Goal: Find specific page/section: Find specific page/section

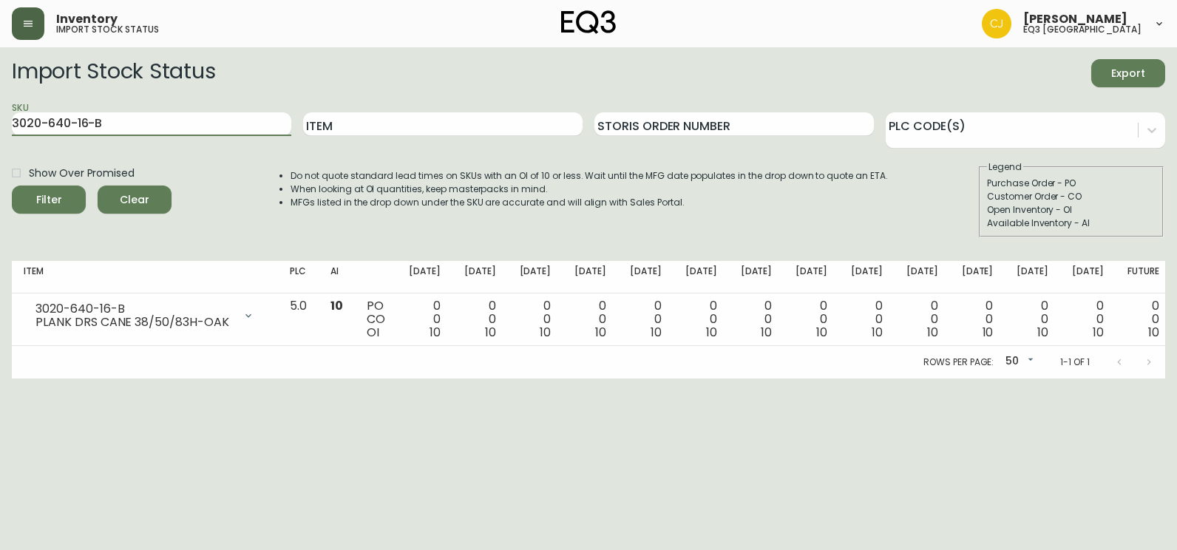
click at [42, 24] on button "button" at bounding box center [28, 23] width 33 height 33
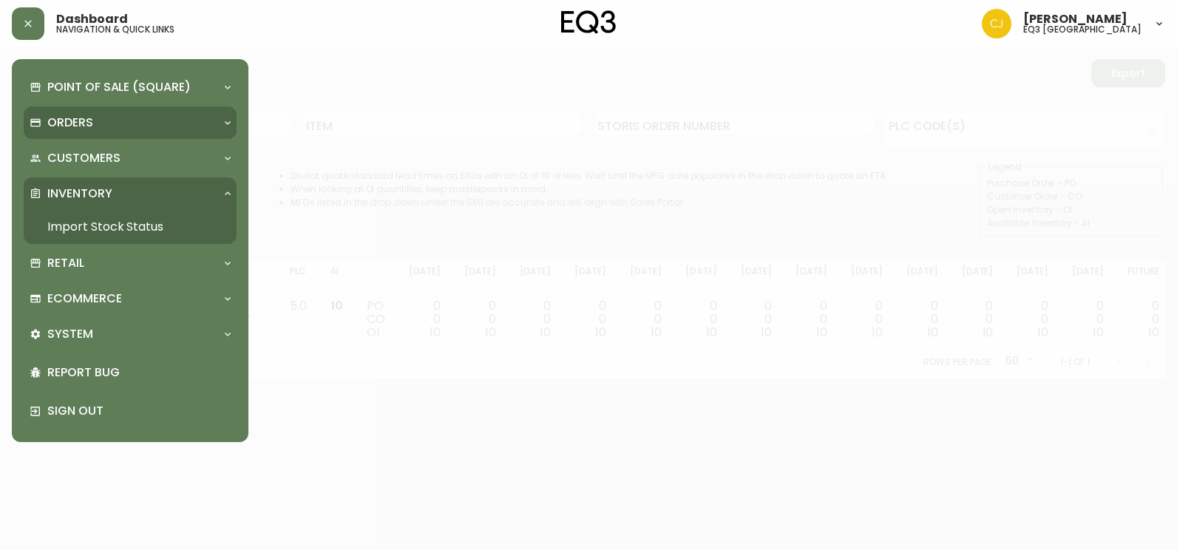
click at [50, 115] on p "Orders" at bounding box center [70, 123] width 46 height 16
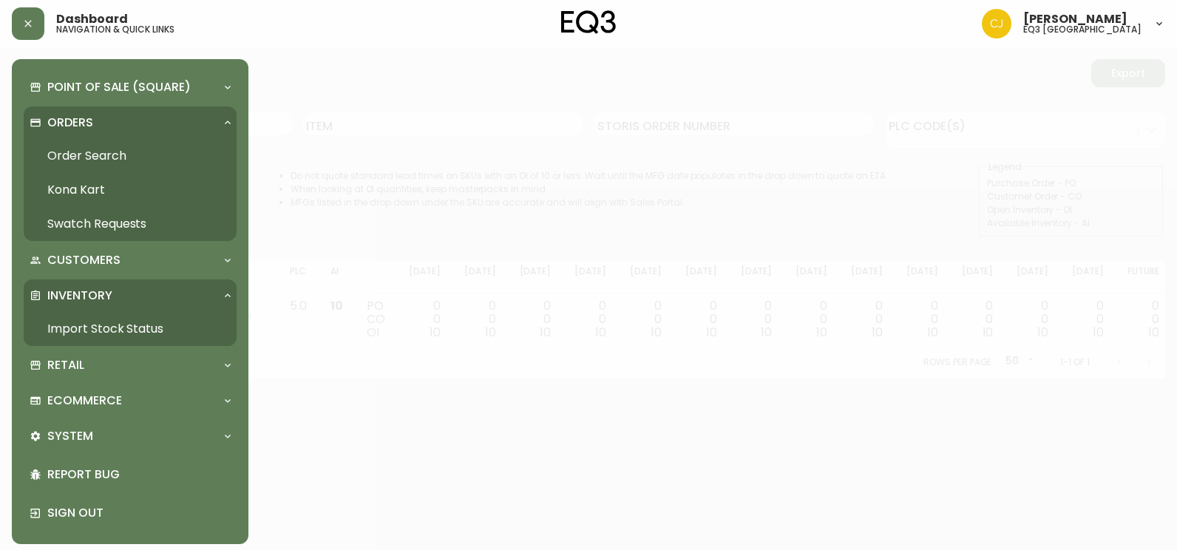
click at [55, 152] on link "Order Search" at bounding box center [130, 156] width 213 height 34
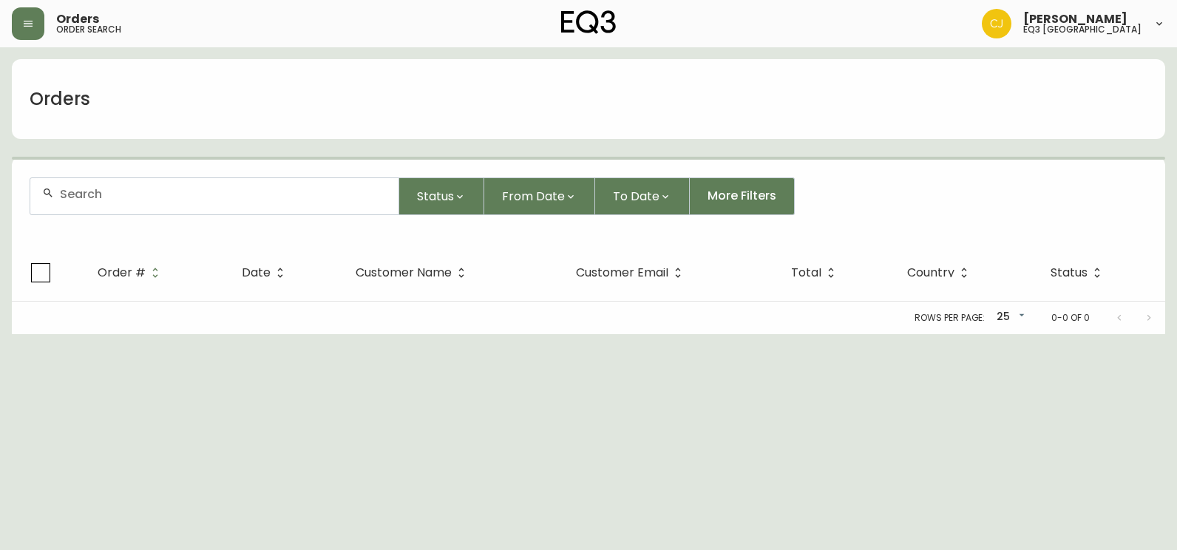
click at [203, 196] on input "text" at bounding box center [223, 194] width 327 height 14
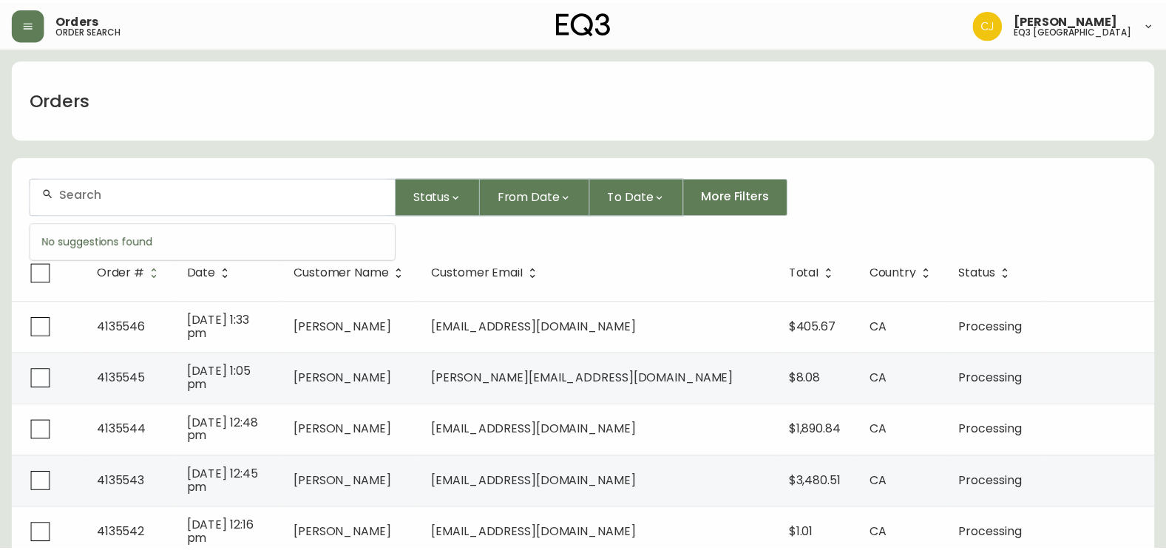
paste input "[EMAIL_ADDRESS][DOMAIN_NAME]"
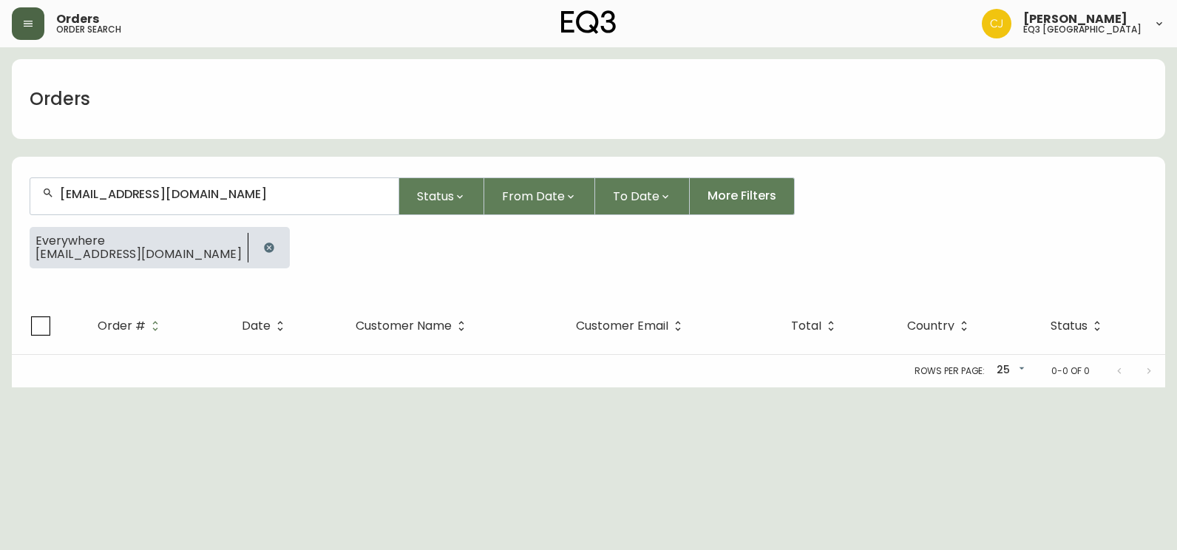
type input "[EMAIL_ADDRESS][DOMAIN_NAME]"
click at [15, 21] on button "button" at bounding box center [28, 23] width 33 height 33
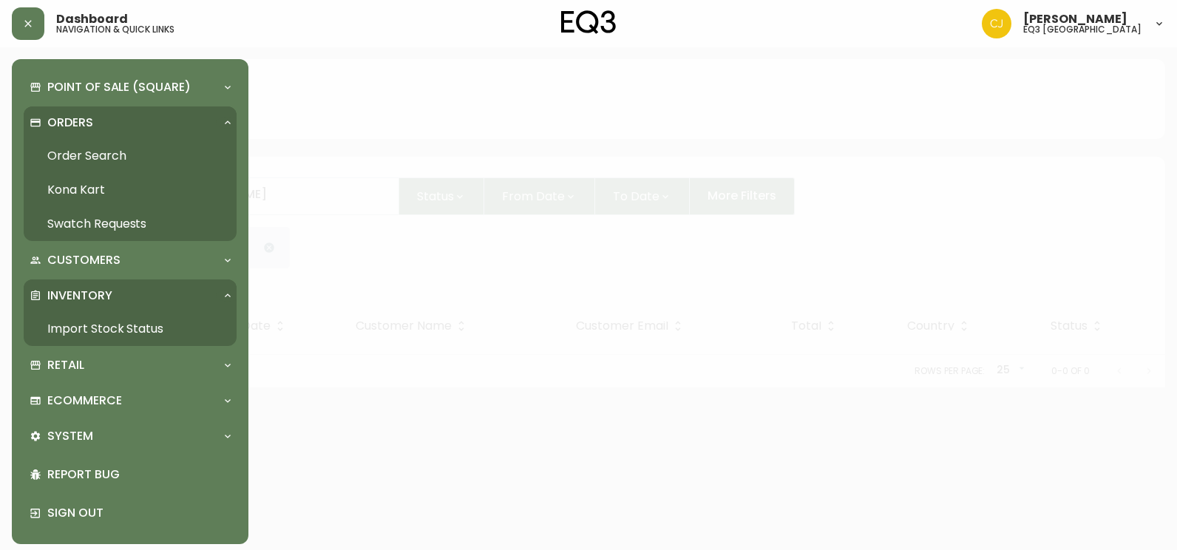
click at [87, 339] on link "Import Stock Status" at bounding box center [130, 329] width 213 height 34
